Goal: Task Accomplishment & Management: Use online tool/utility

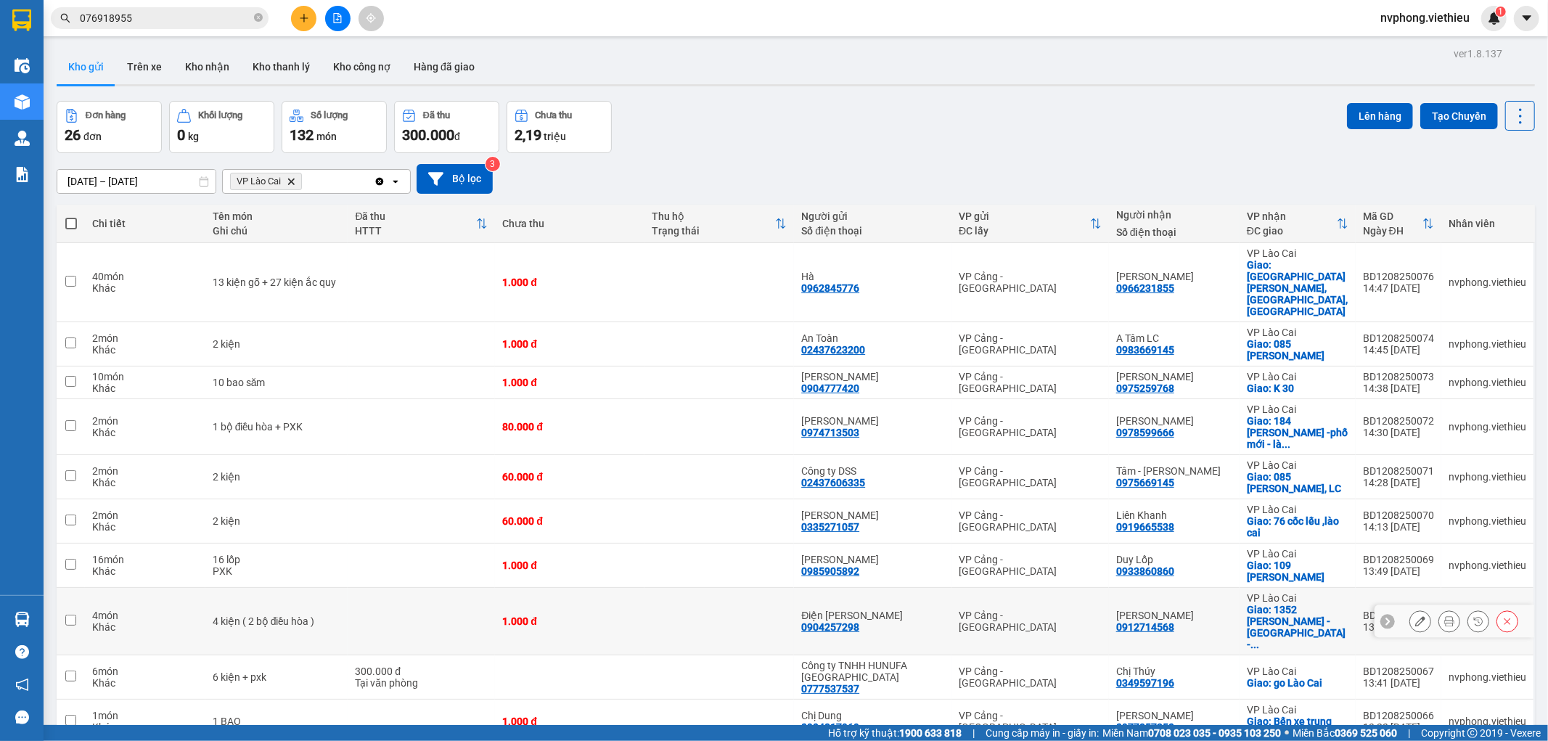
click at [1440, 588] on tr "4 món Khác 4 kiện ( 2 bộ điều hòa ) 1.000 đ Điện [PERSON_NAME] 0904257298 VP Cả…" at bounding box center [796, 622] width 1479 height 68
checkbox input "true"
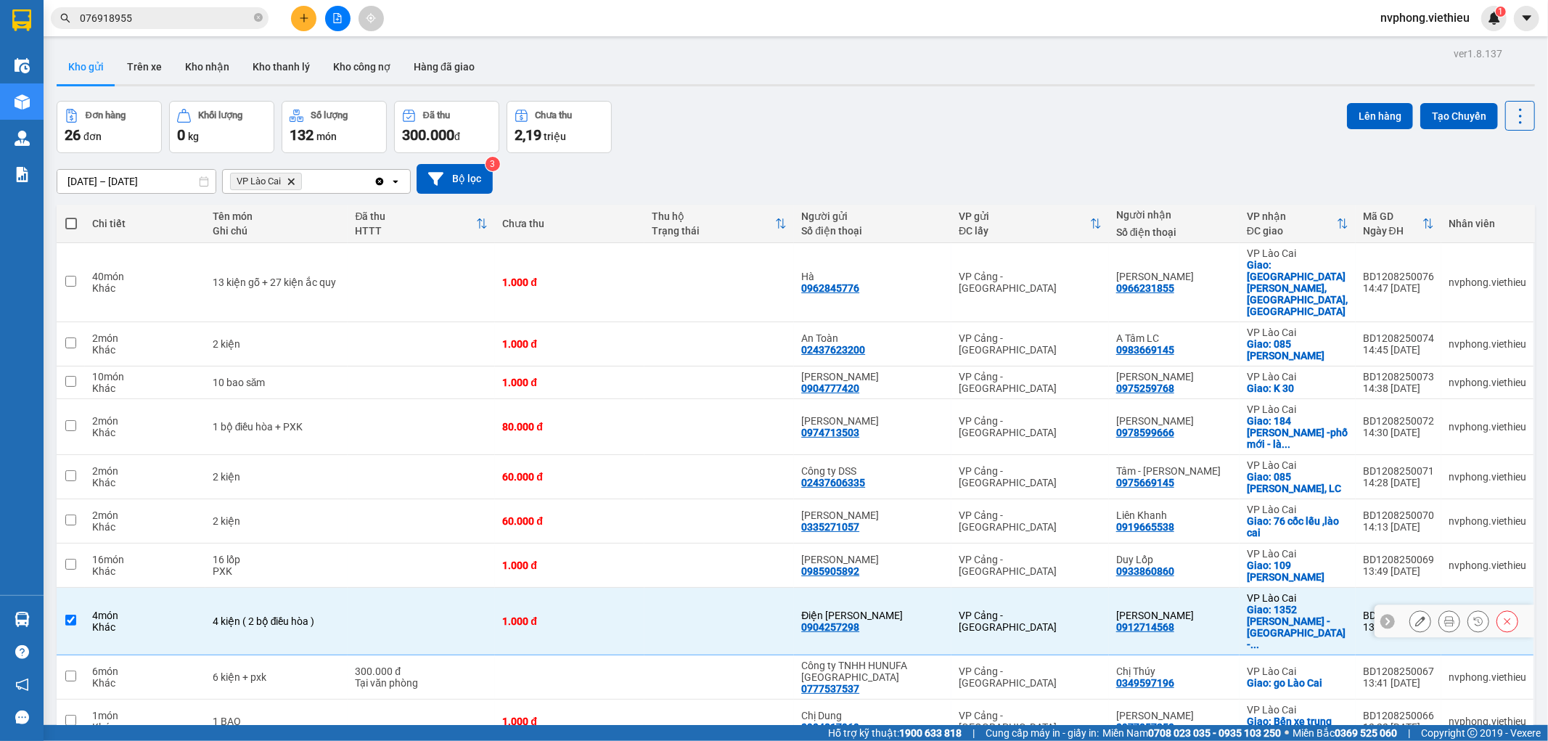
click at [1440, 609] on button at bounding box center [1449, 621] width 20 height 25
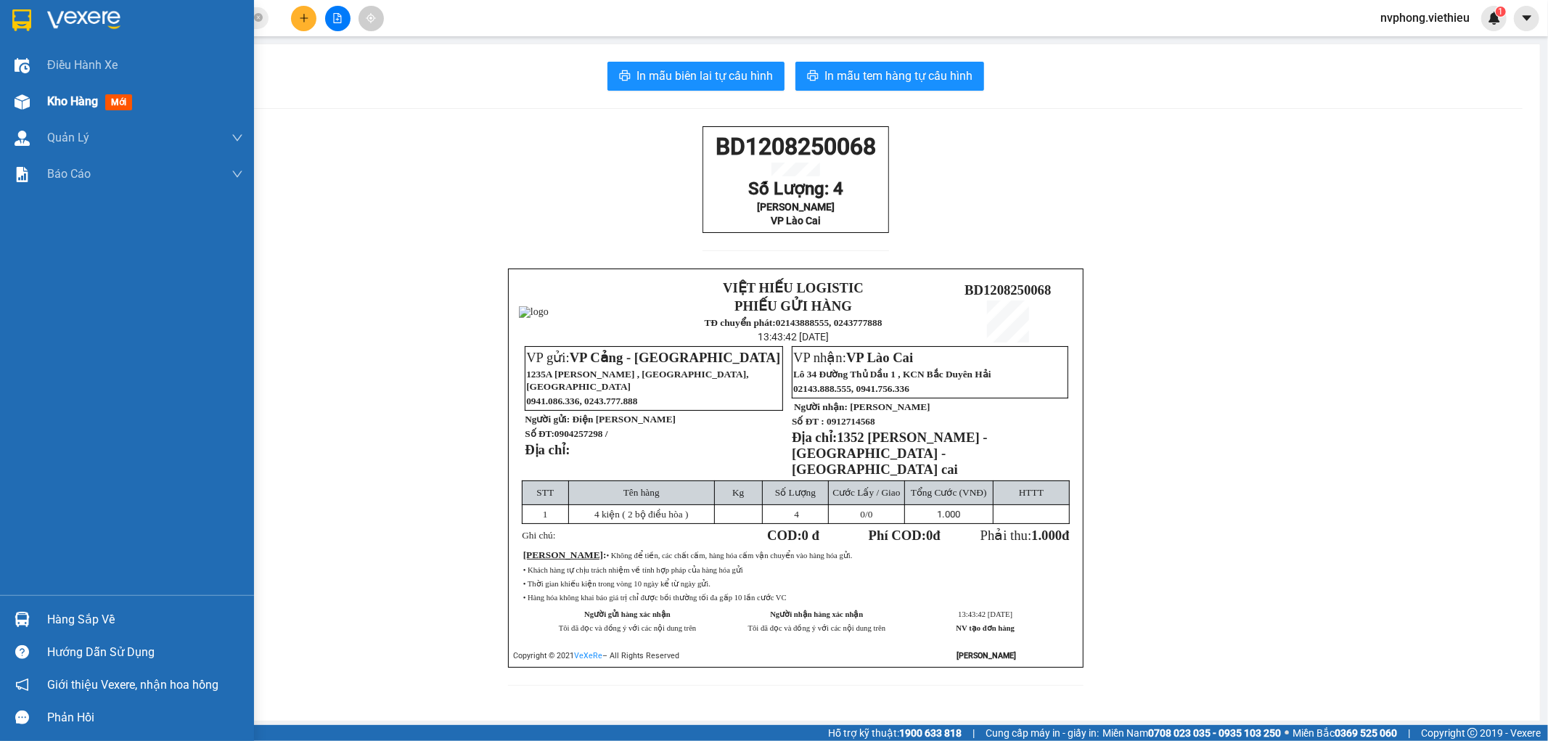
click at [38, 103] on div "Kho hàng mới" at bounding box center [127, 101] width 254 height 36
click at [49, 105] on span "Kho hàng" at bounding box center [72, 101] width 51 height 14
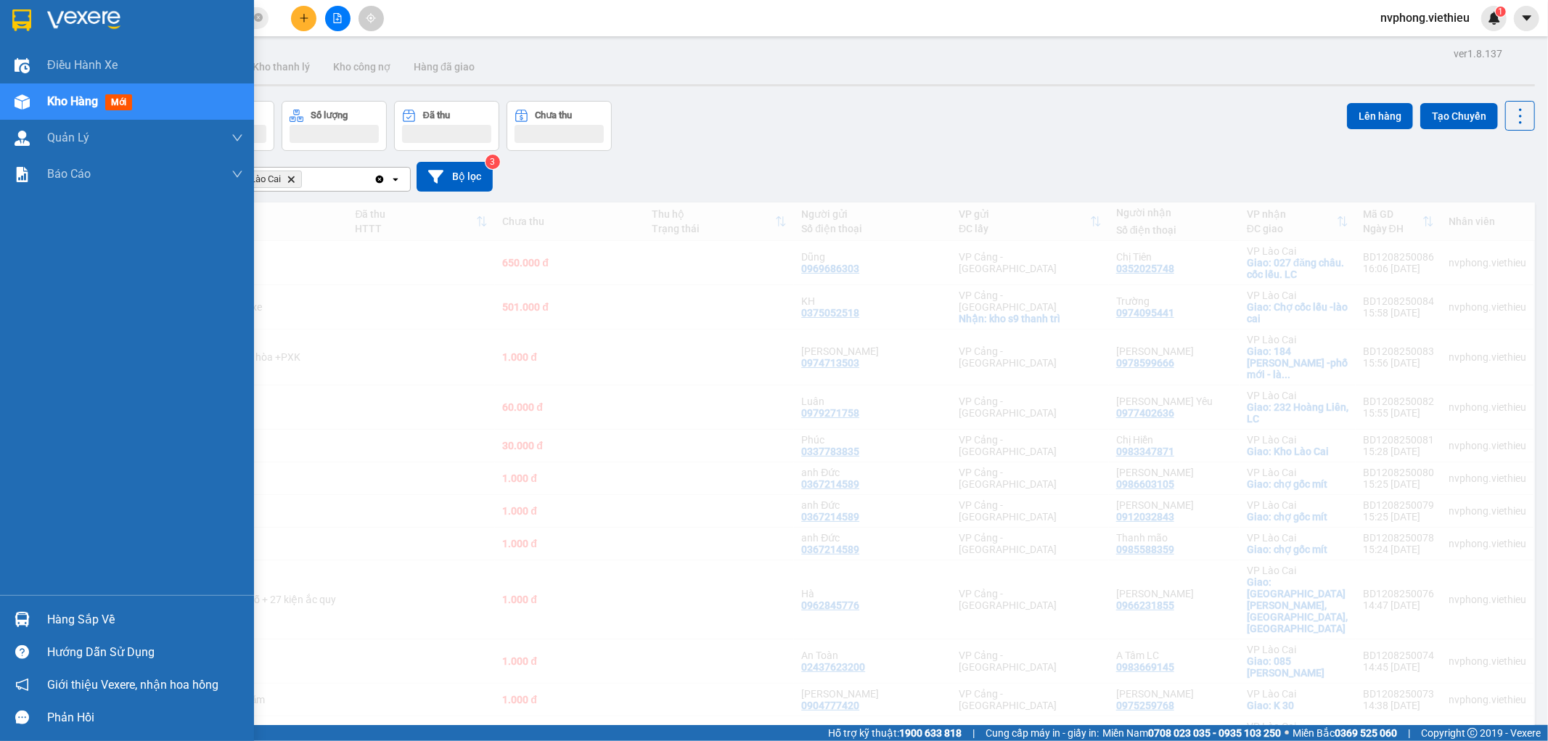
click at [102, 107] on div "Kho hàng mới" at bounding box center [92, 101] width 91 height 18
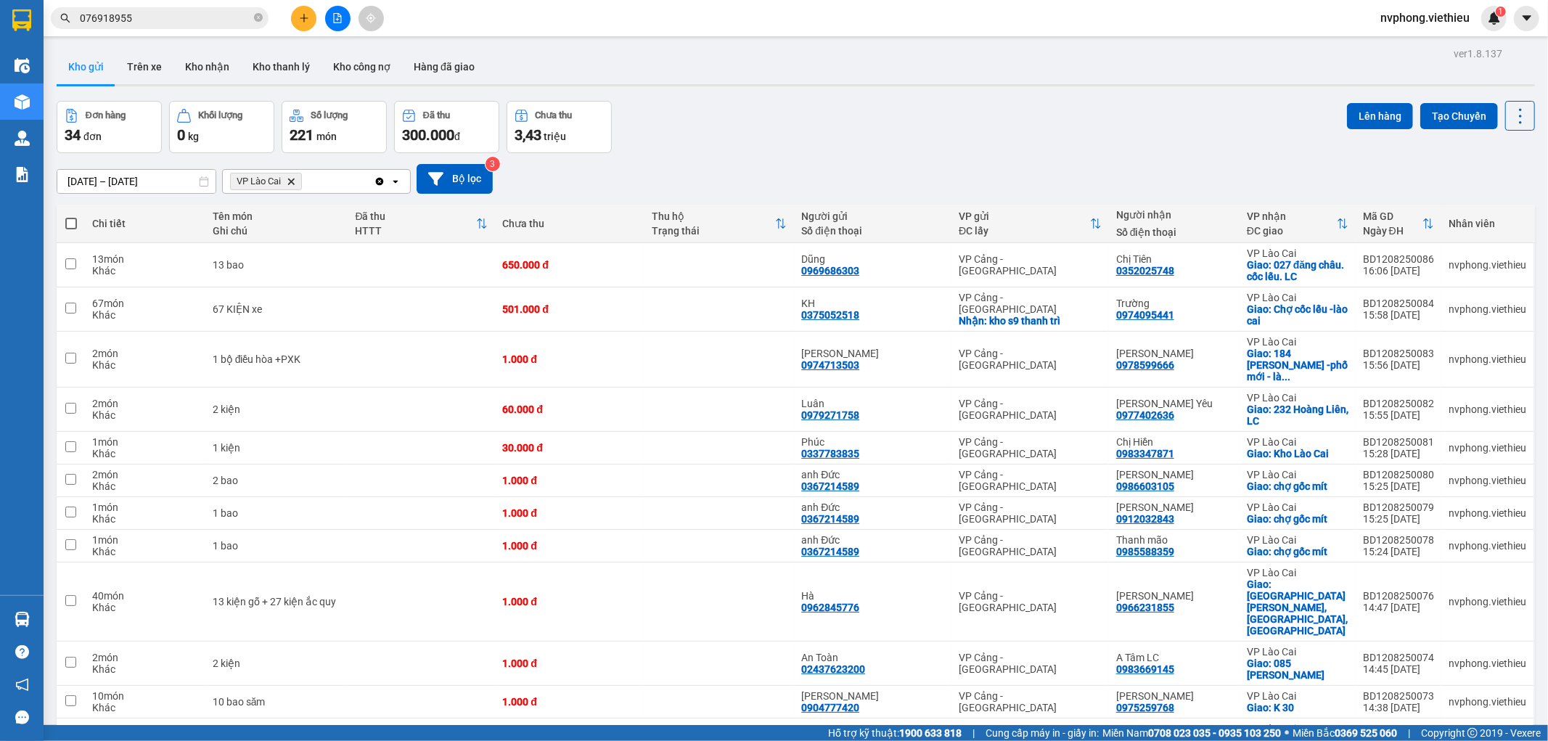
click at [295, 179] on icon "VP Lào Cai, close by backspace" at bounding box center [291, 181] width 7 height 7
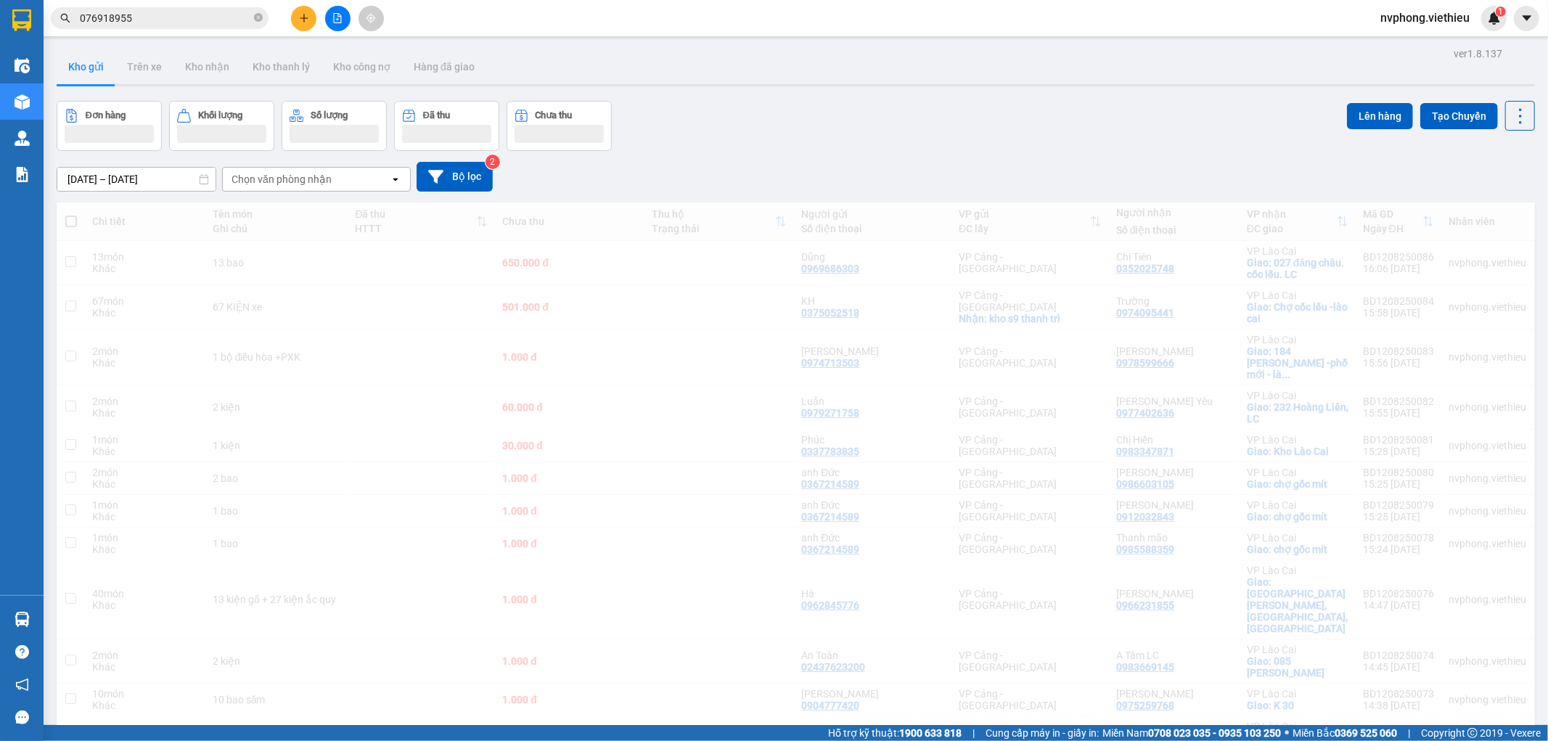
click at [295, 179] on div "Chọn văn phòng nhận" at bounding box center [282, 179] width 100 height 15
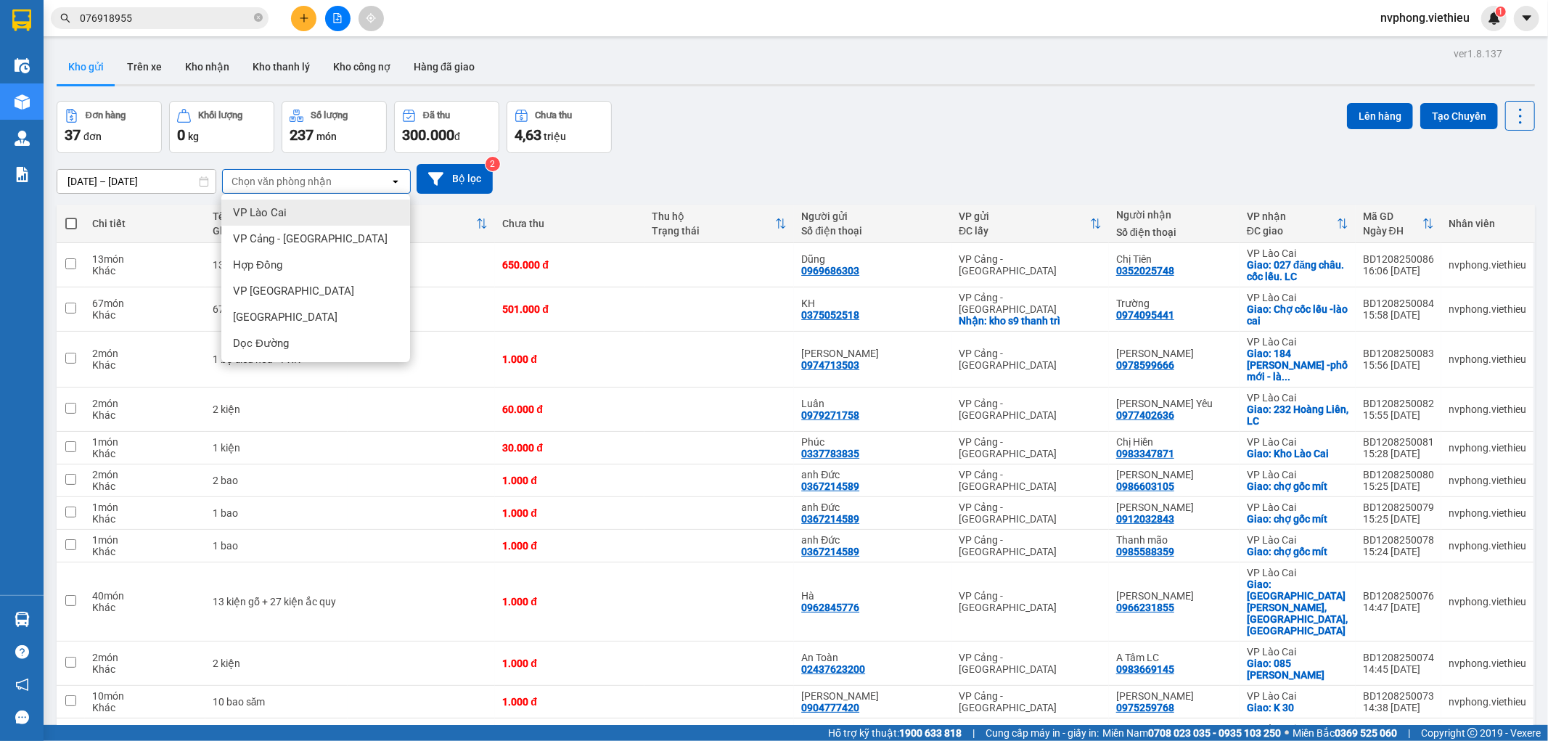
click at [273, 208] on span "VP Lào Cai" at bounding box center [260, 212] width 54 height 15
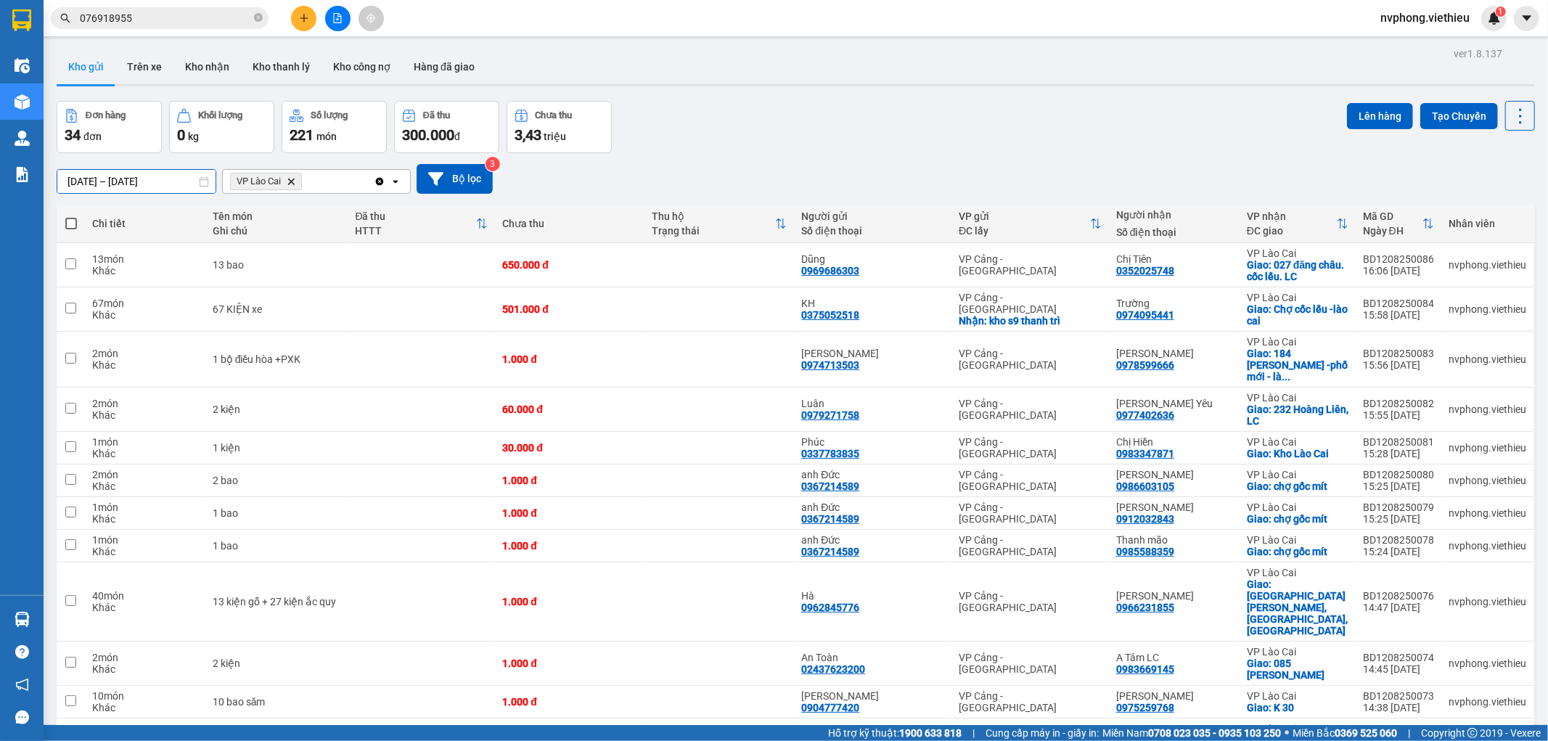
click at [118, 182] on input "[DATE] – [DATE]" at bounding box center [136, 181] width 158 height 23
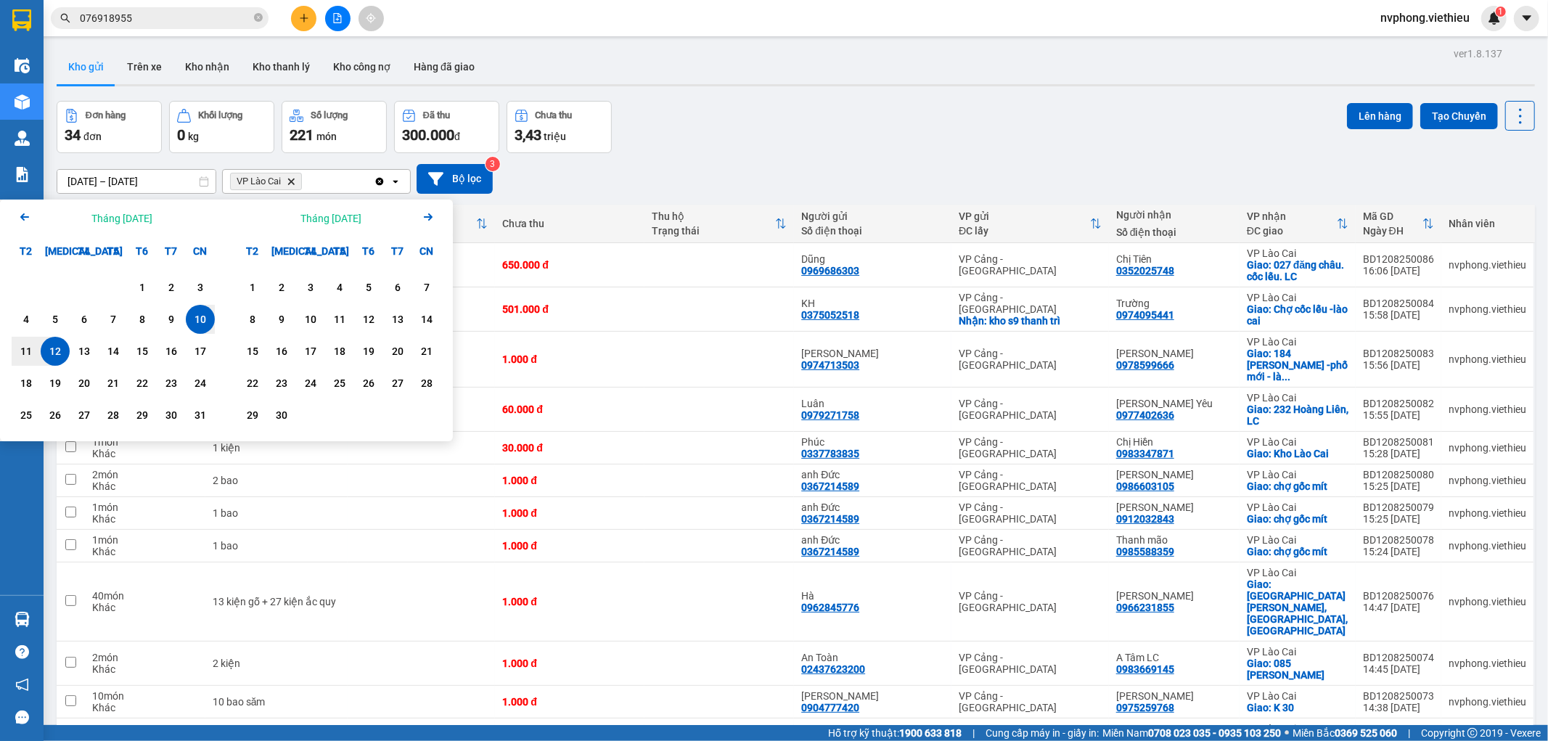
click at [54, 345] on div "12" at bounding box center [55, 351] width 20 height 17
click at [156, 183] on input "[DATE] – / /" at bounding box center [136, 181] width 158 height 23
click at [55, 352] on div "12" at bounding box center [55, 351] width 20 height 17
type input "[DATE] – [DATE]"
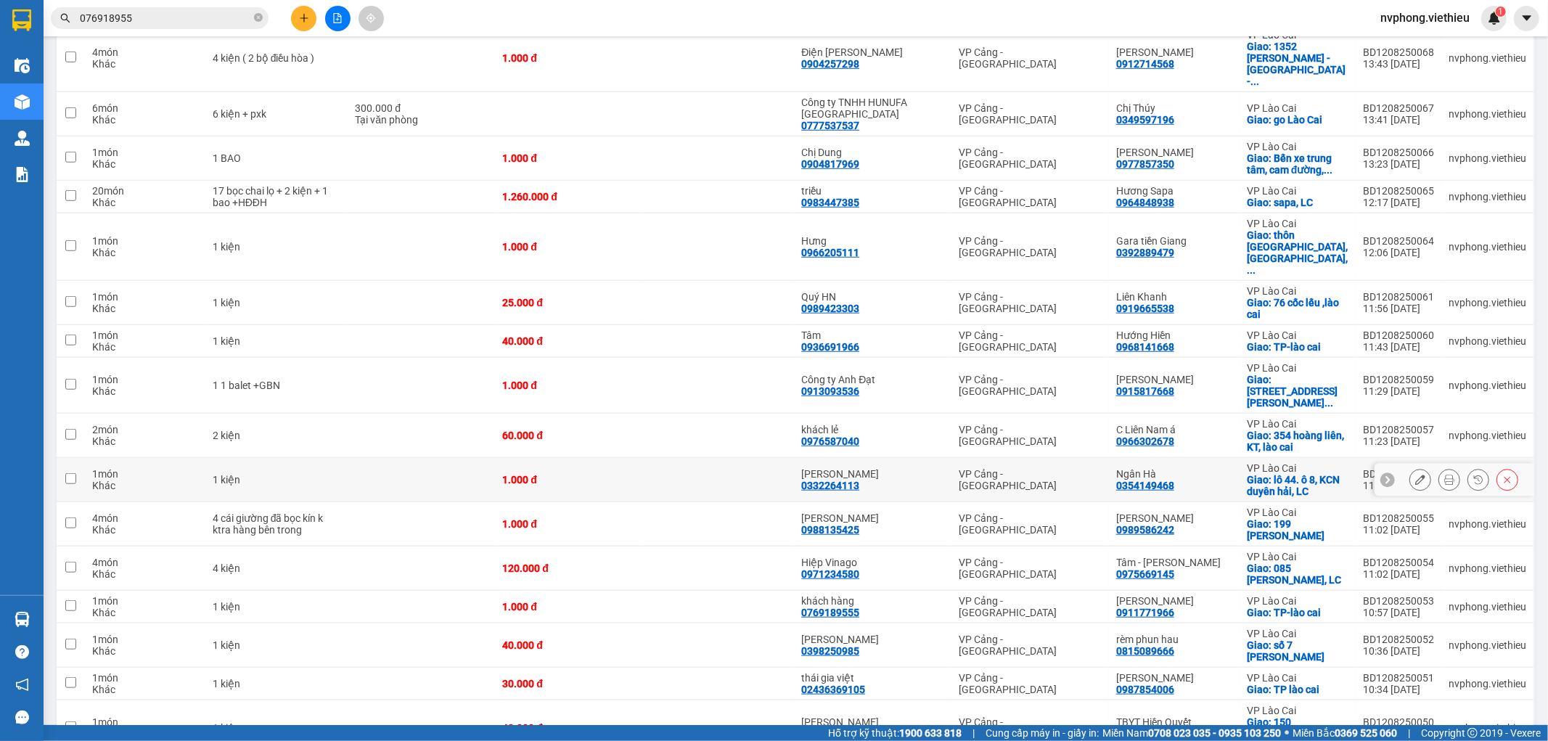
scroll to position [981, 0]
